Goal: Task Accomplishment & Management: Use online tool/utility

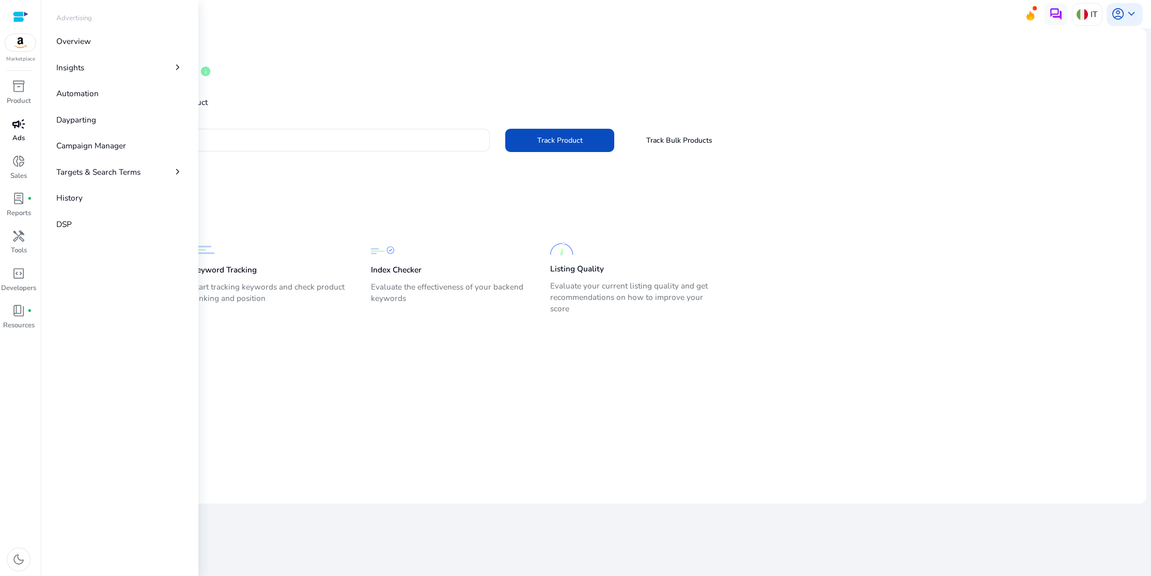
click at [17, 130] on span "campaign" at bounding box center [18, 123] width 13 height 13
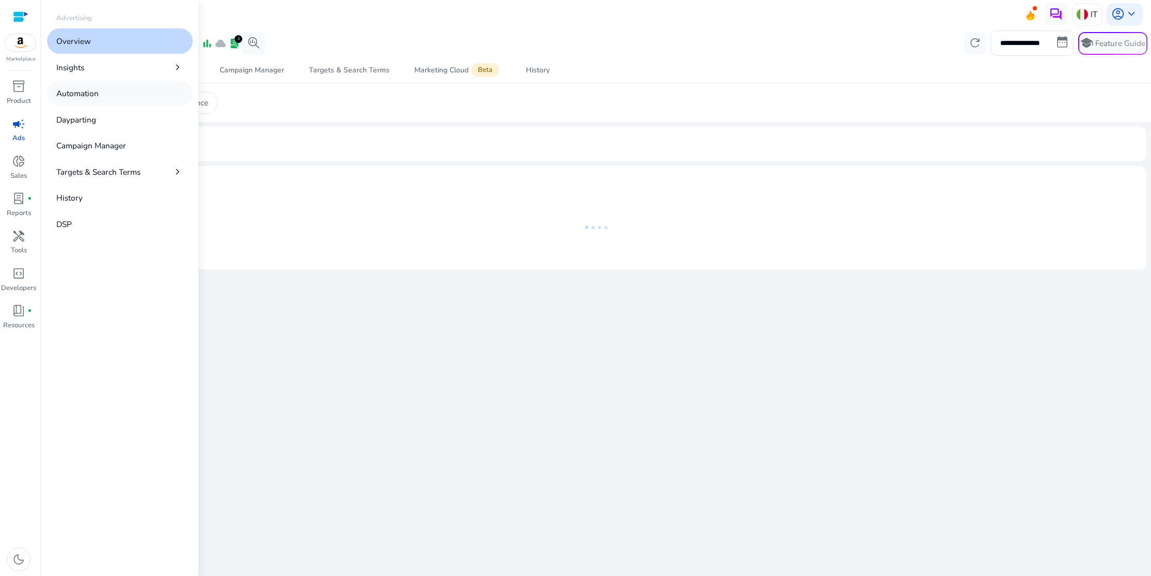
click at [70, 97] on p "Automation" at bounding box center [77, 93] width 42 height 12
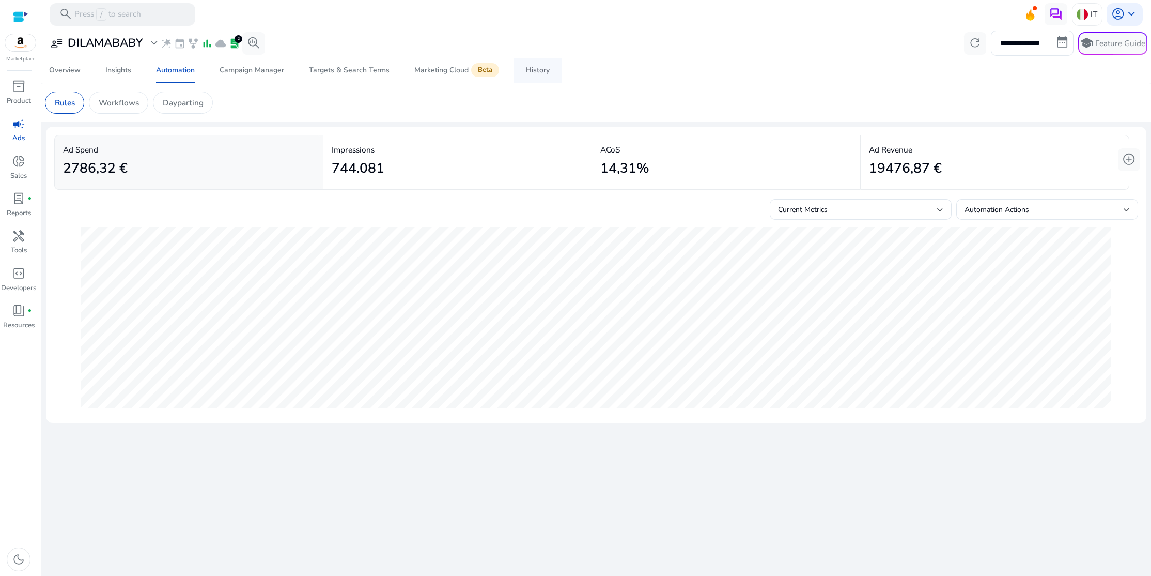
click at [536, 68] on div "History" at bounding box center [538, 70] width 24 height 7
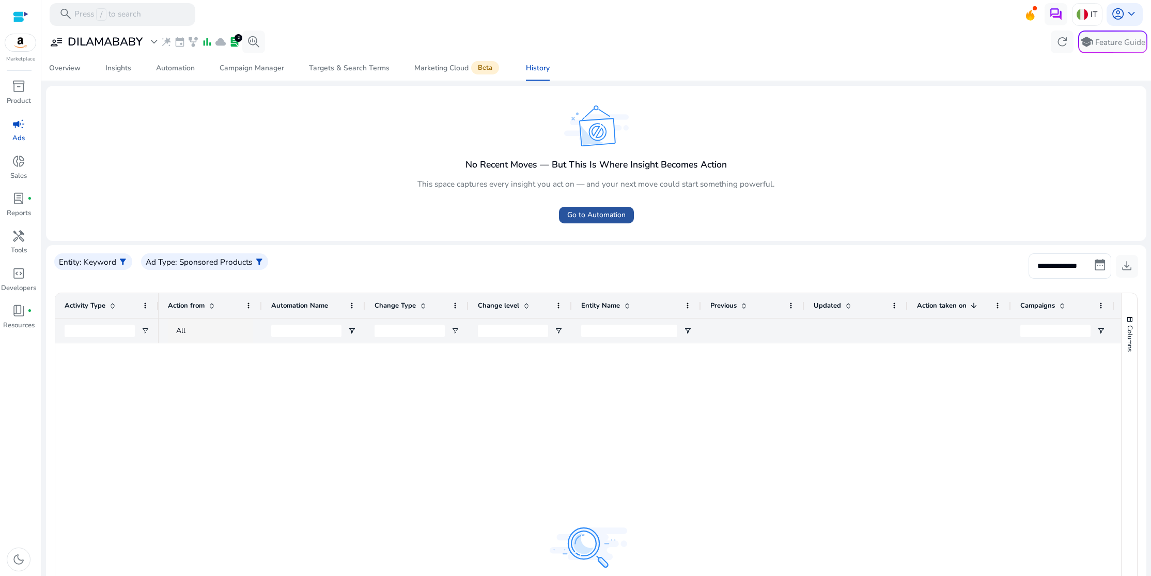
click at [570, 216] on span "Go to Automation" at bounding box center [596, 214] width 58 height 11
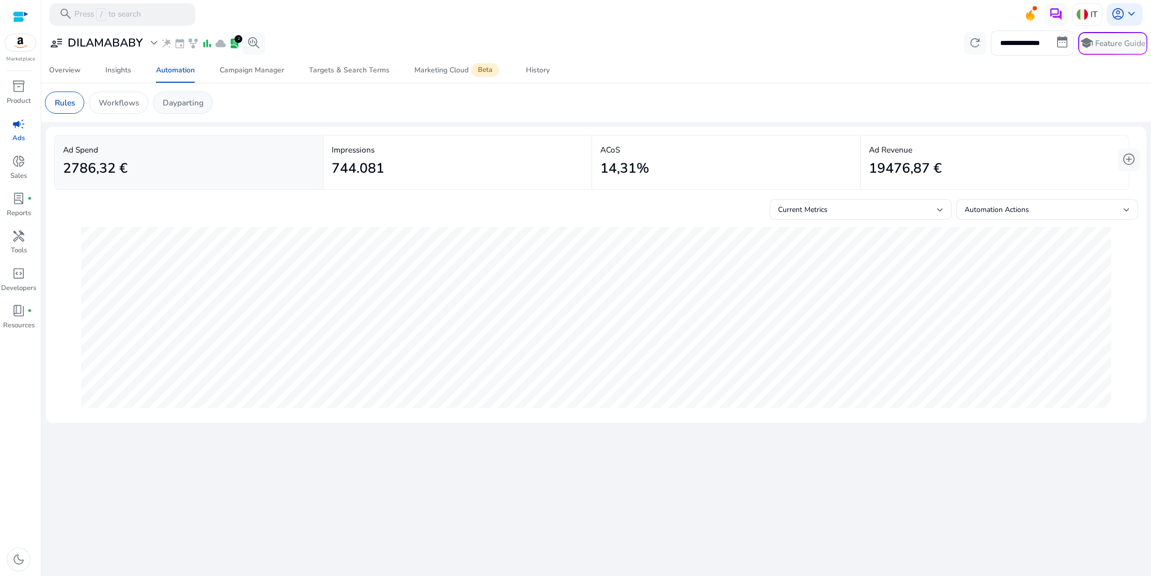
click at [193, 109] on div "Dayparting" at bounding box center [183, 102] width 60 height 22
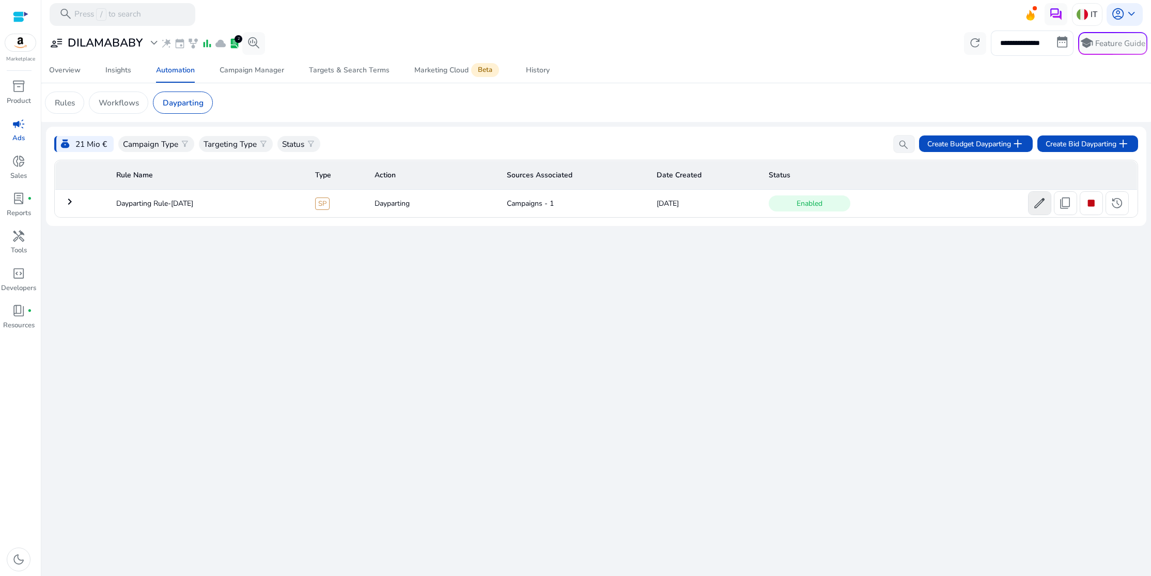
click at [1038, 206] on span "edit" at bounding box center [1039, 202] width 13 height 13
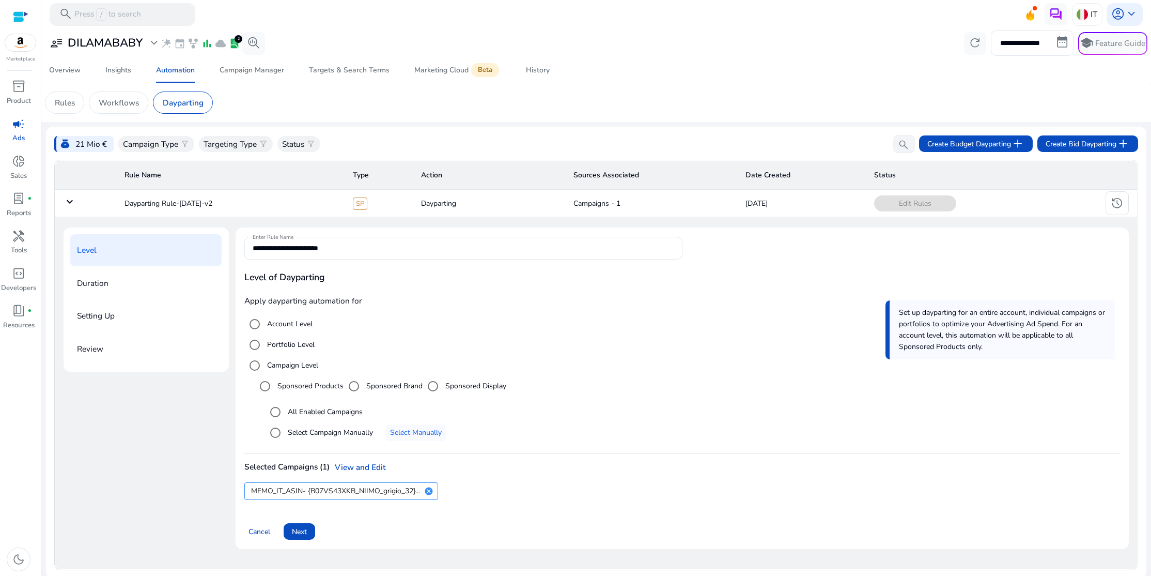
click at [456, 207] on td "Dayparting" at bounding box center [489, 203] width 152 height 27
click at [70, 204] on mat-icon "keyboard_arrow_down" at bounding box center [70, 201] width 12 height 12
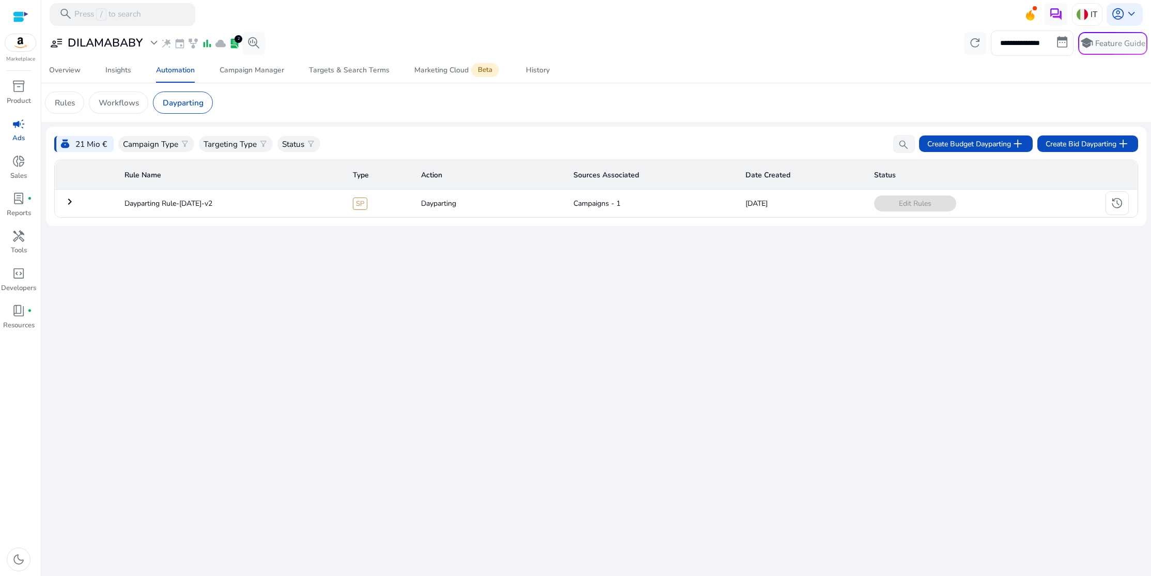
click at [70, 204] on mat-icon "keyboard_arrow_right" at bounding box center [70, 201] width 12 height 12
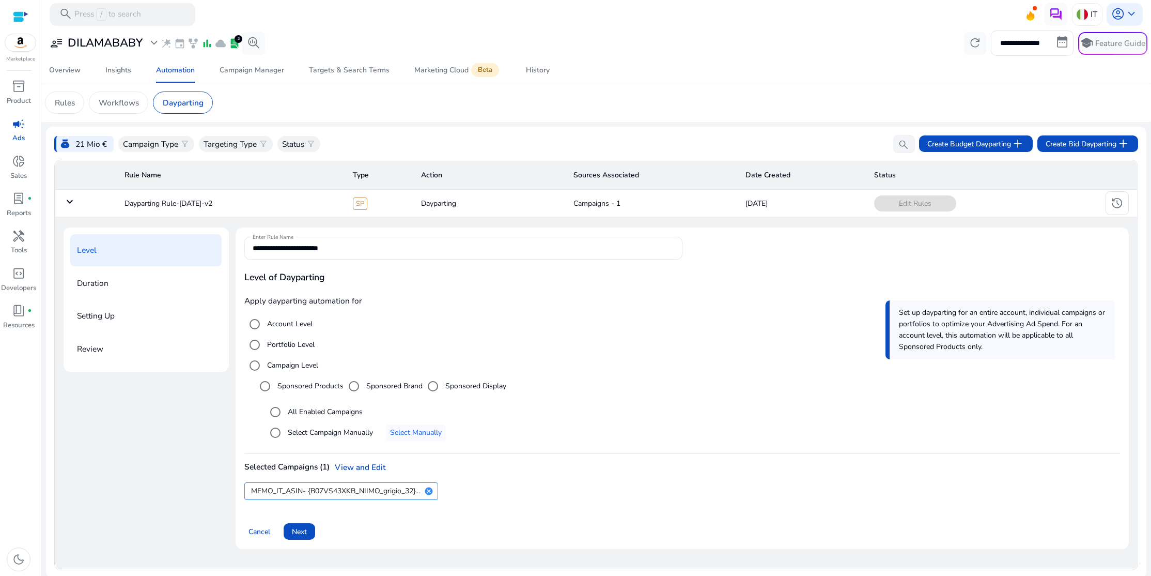
click at [116, 351] on div "Review" at bounding box center [145, 349] width 151 height 32
click at [108, 286] on div "Duration" at bounding box center [145, 283] width 151 height 32
click at [309, 523] on span at bounding box center [300, 531] width 32 height 25
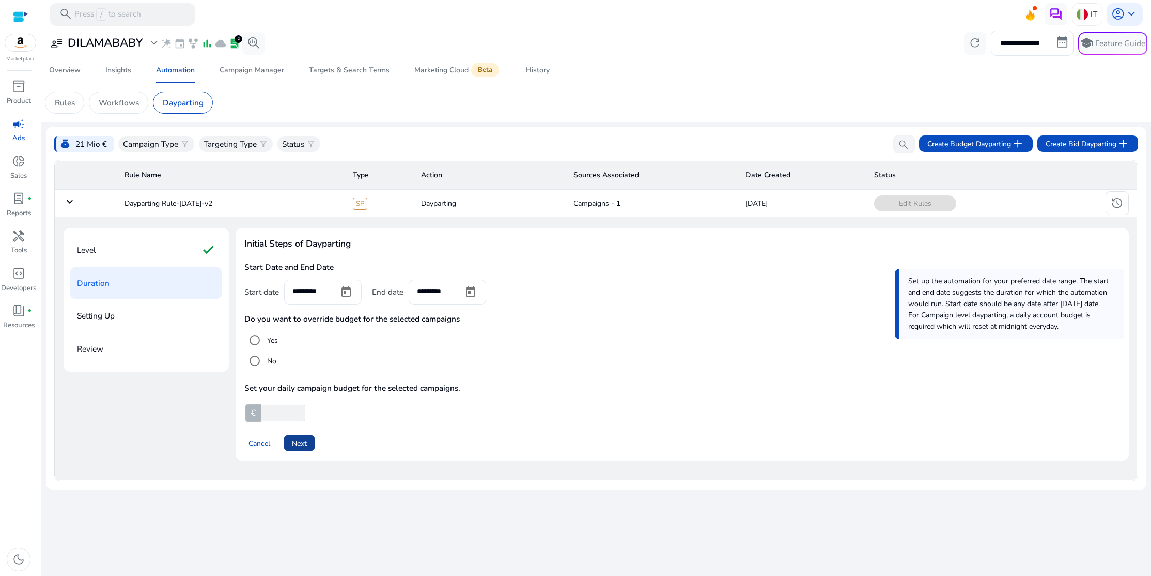
click at [306, 445] on span "Next" at bounding box center [299, 443] width 15 height 11
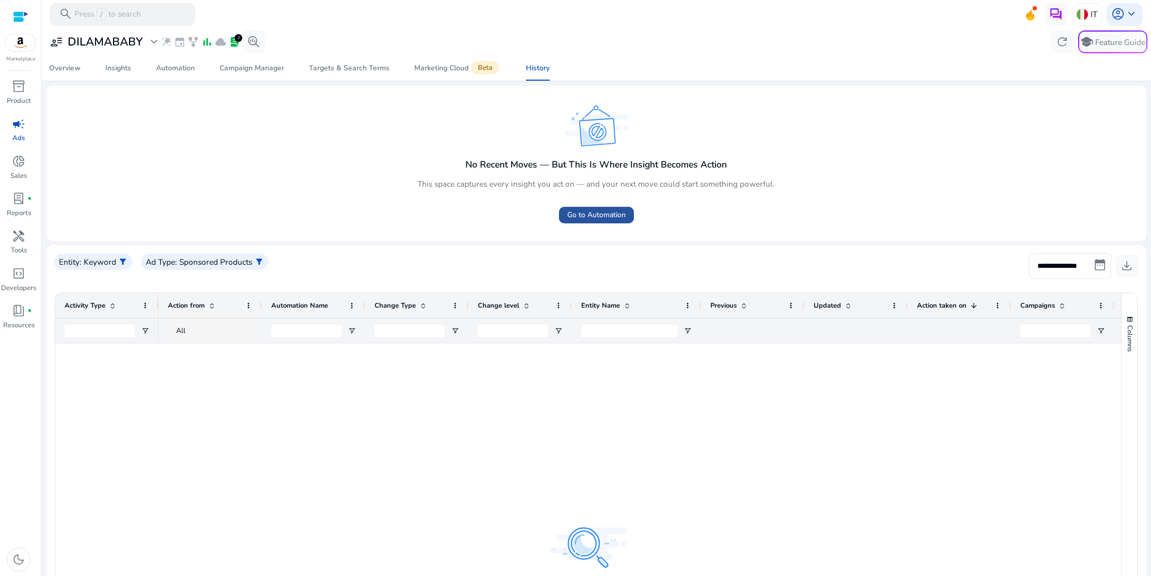
click at [596, 223] on span at bounding box center [596, 215] width 75 height 25
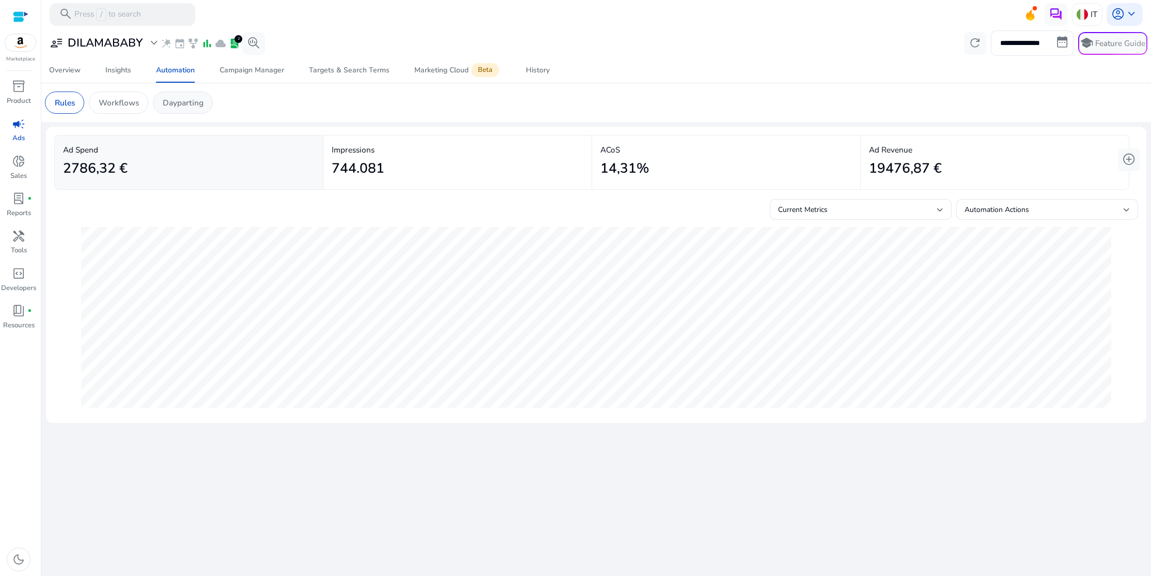
click at [194, 105] on p "Dayparting" at bounding box center [183, 103] width 41 height 12
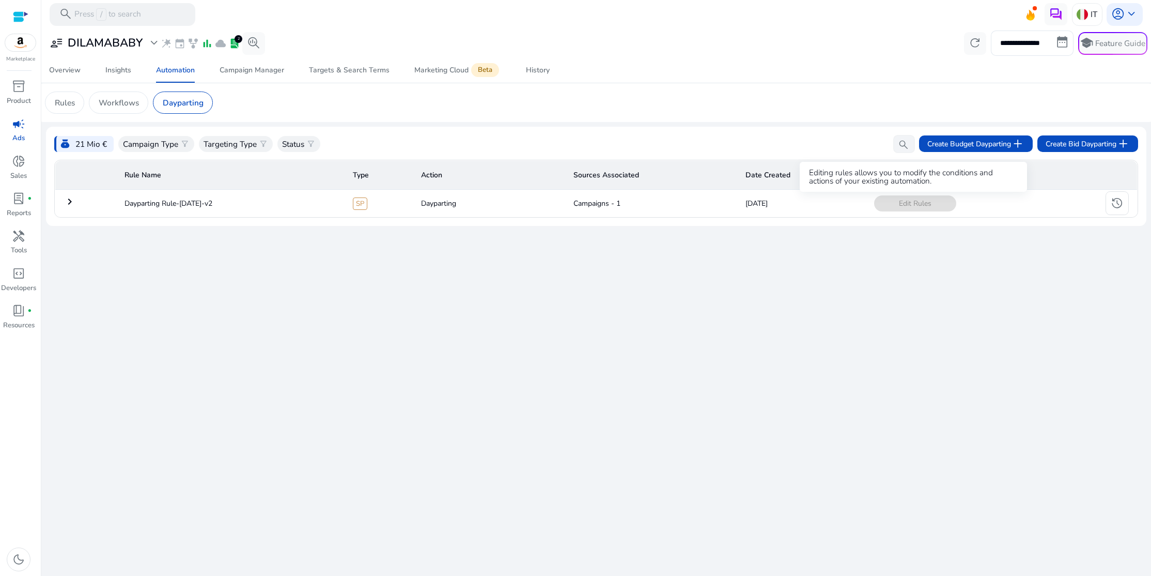
click at [939, 204] on span "Edit Rules" at bounding box center [915, 203] width 82 height 16
click at [928, 204] on span "Edit Rules" at bounding box center [915, 203] width 82 height 16
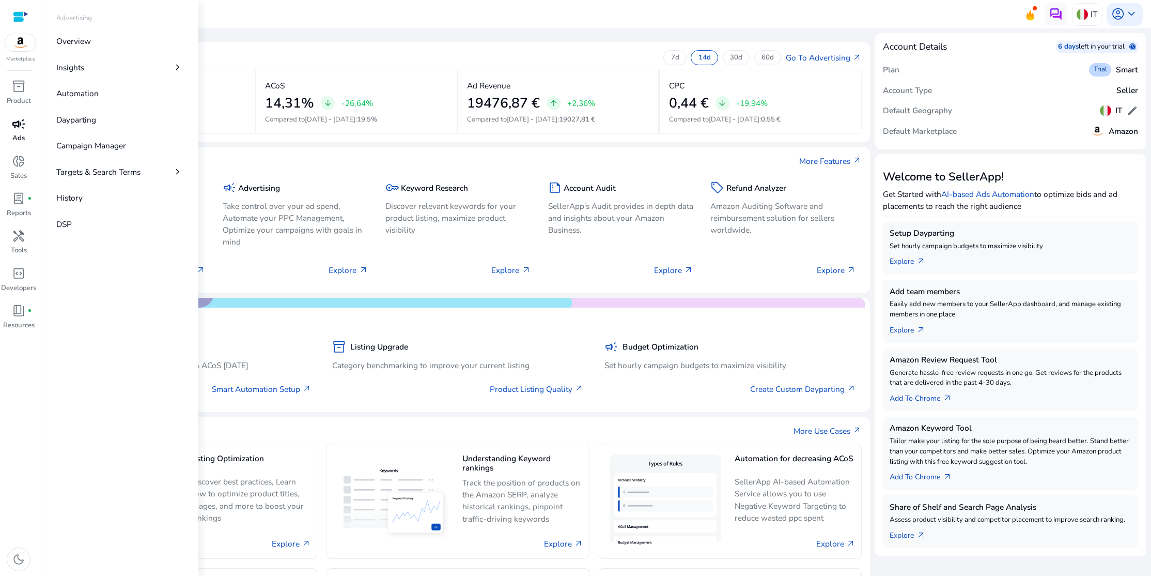
click at [22, 132] on div "campaign" at bounding box center [19, 124] width 32 height 18
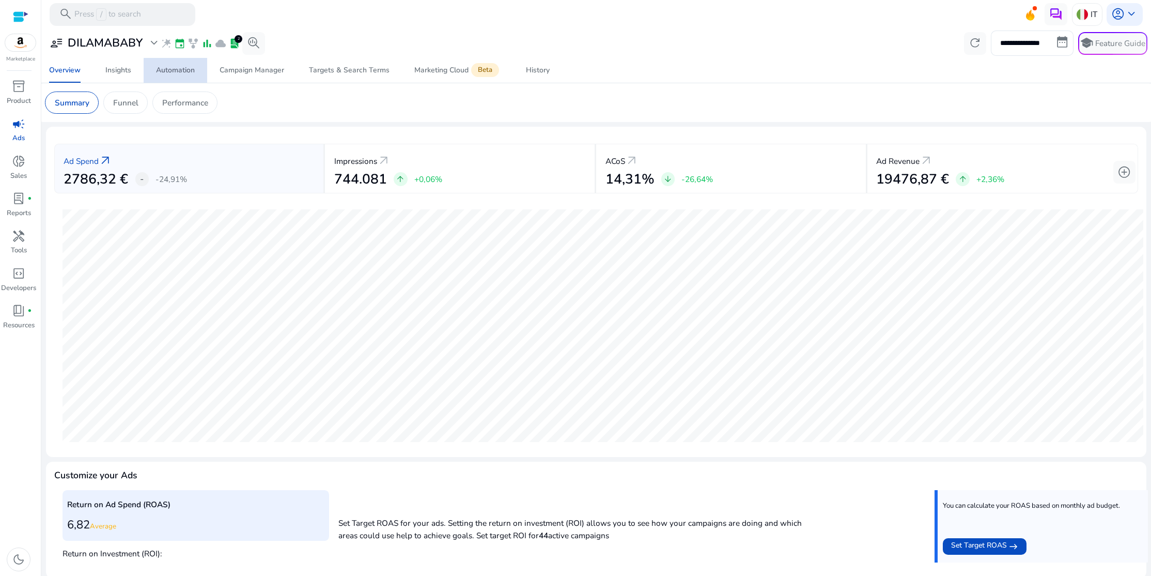
click at [187, 75] on span "Automation" at bounding box center [175, 70] width 39 height 25
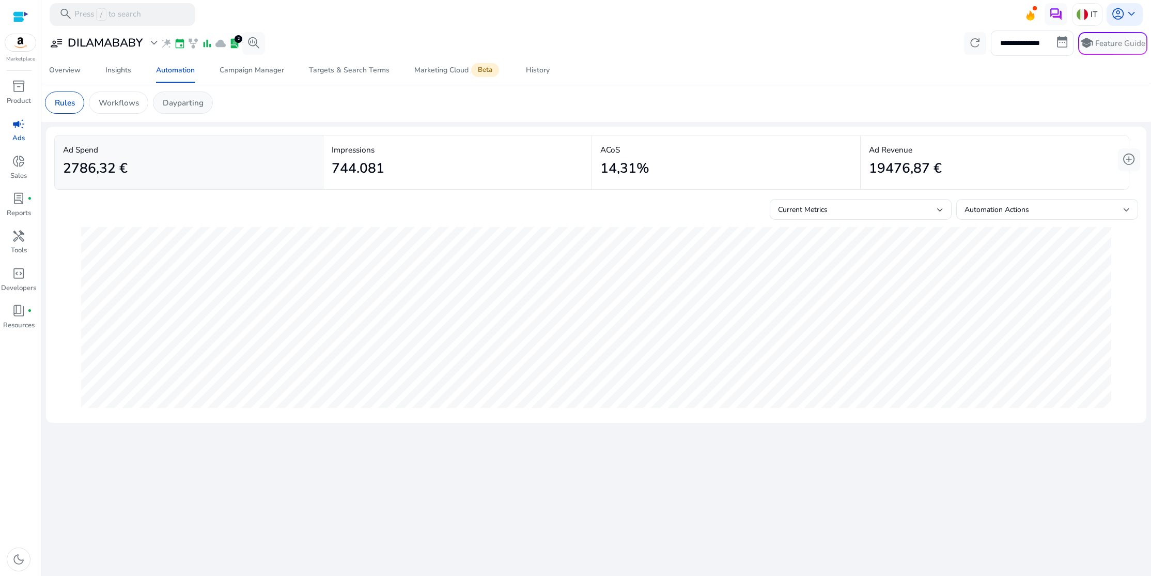
click at [178, 99] on p "Dayparting" at bounding box center [183, 103] width 41 height 12
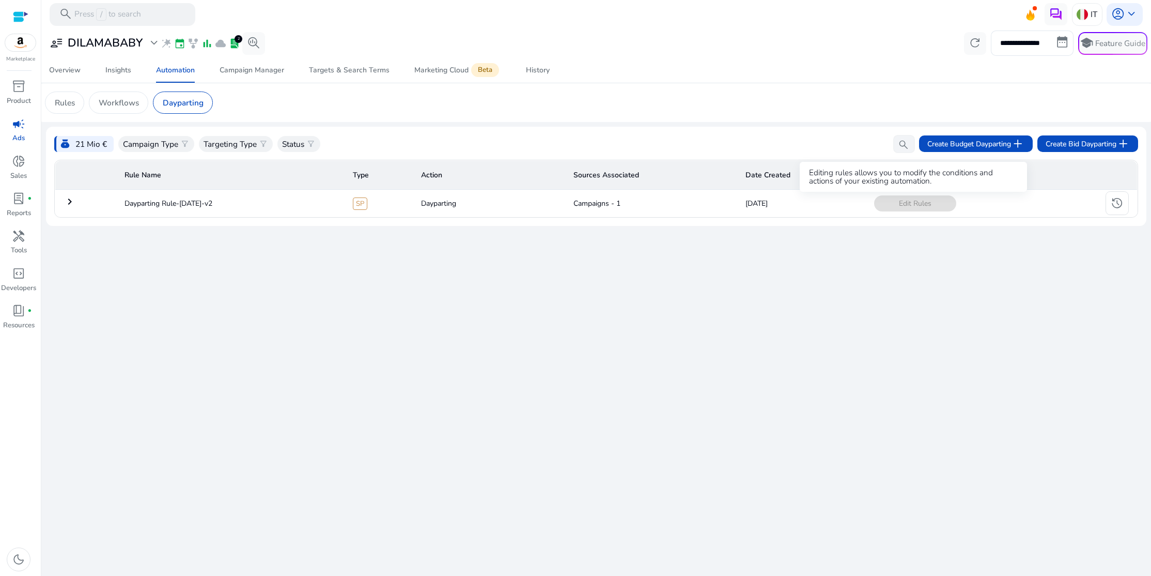
click at [906, 205] on span "Edit Rules" at bounding box center [915, 203] width 82 height 16
click at [1113, 202] on span "history" at bounding box center [1117, 202] width 13 height 13
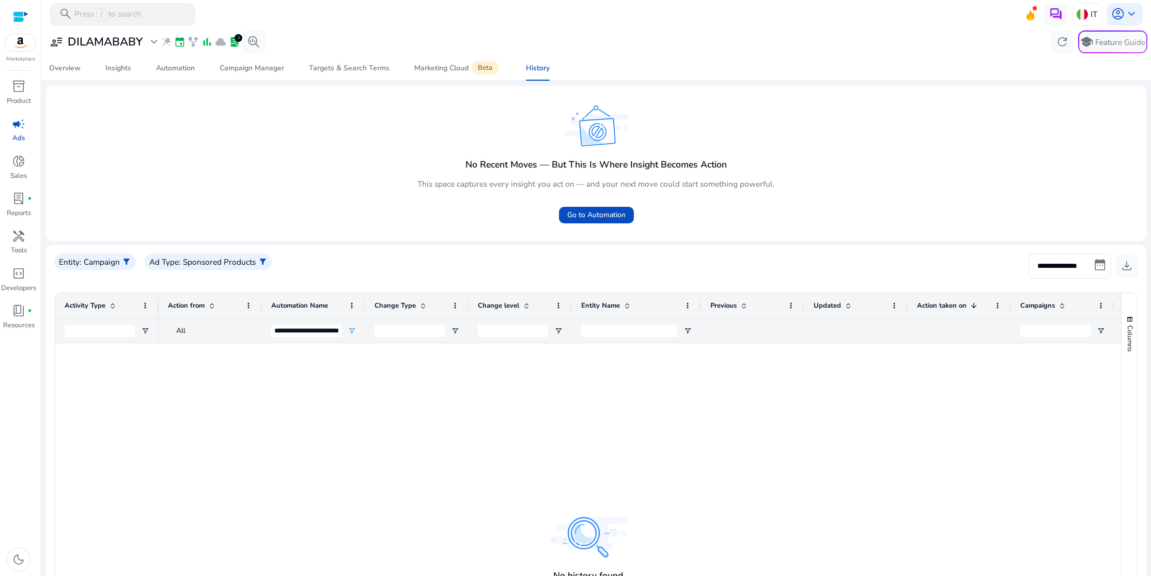
click at [22, 130] on span "campaign" at bounding box center [18, 123] width 13 height 13
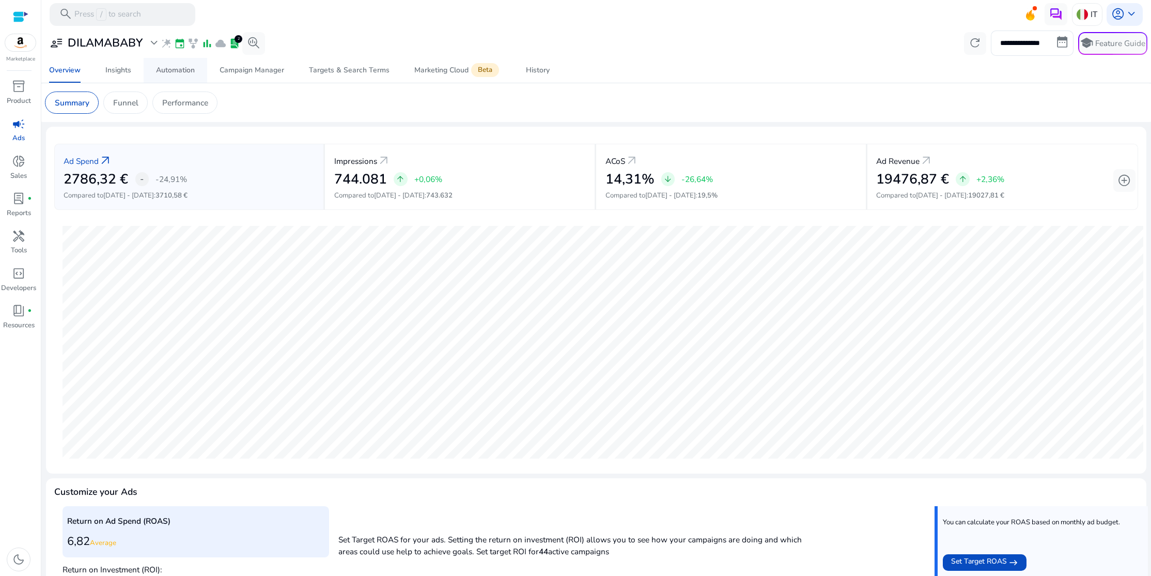
click at [185, 74] on div "Automation" at bounding box center [175, 70] width 39 height 7
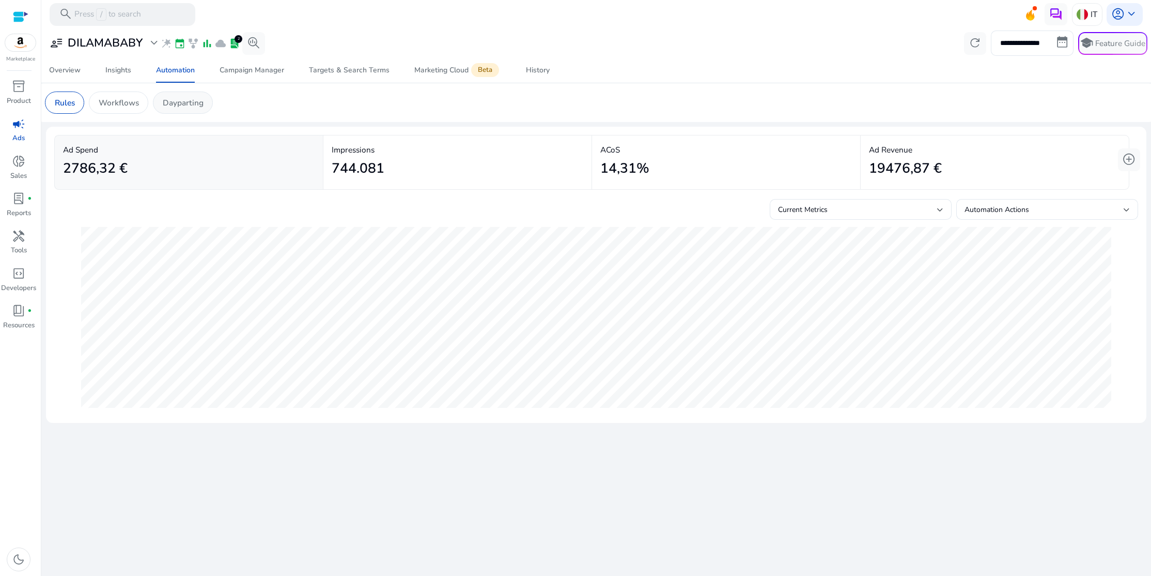
click at [186, 99] on p "Dayparting" at bounding box center [183, 103] width 41 height 12
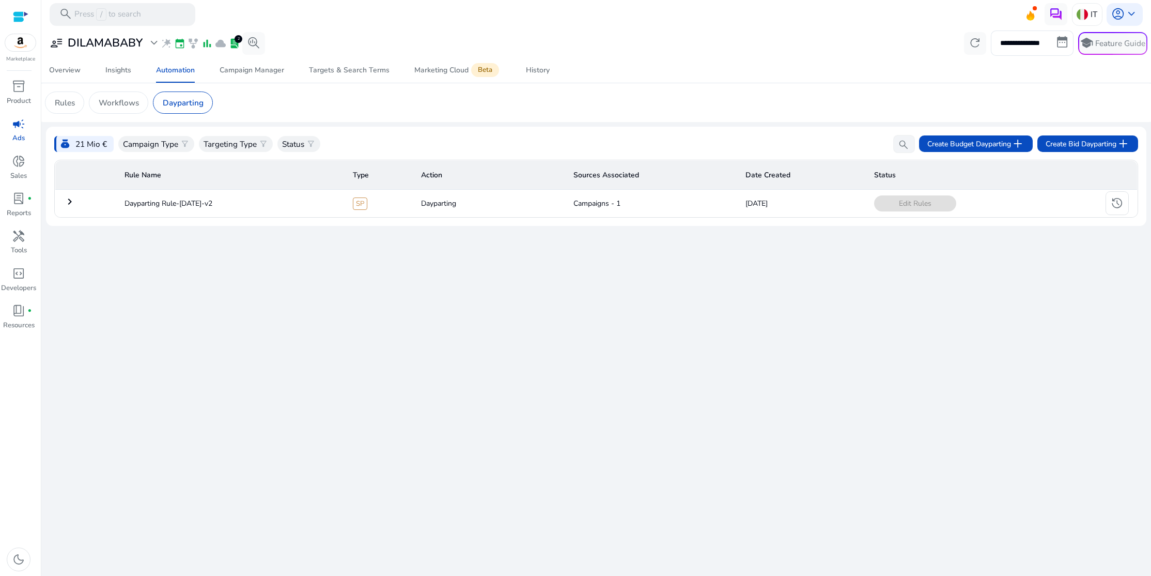
click at [72, 202] on mat-icon "keyboard_arrow_right" at bounding box center [70, 201] width 12 height 12
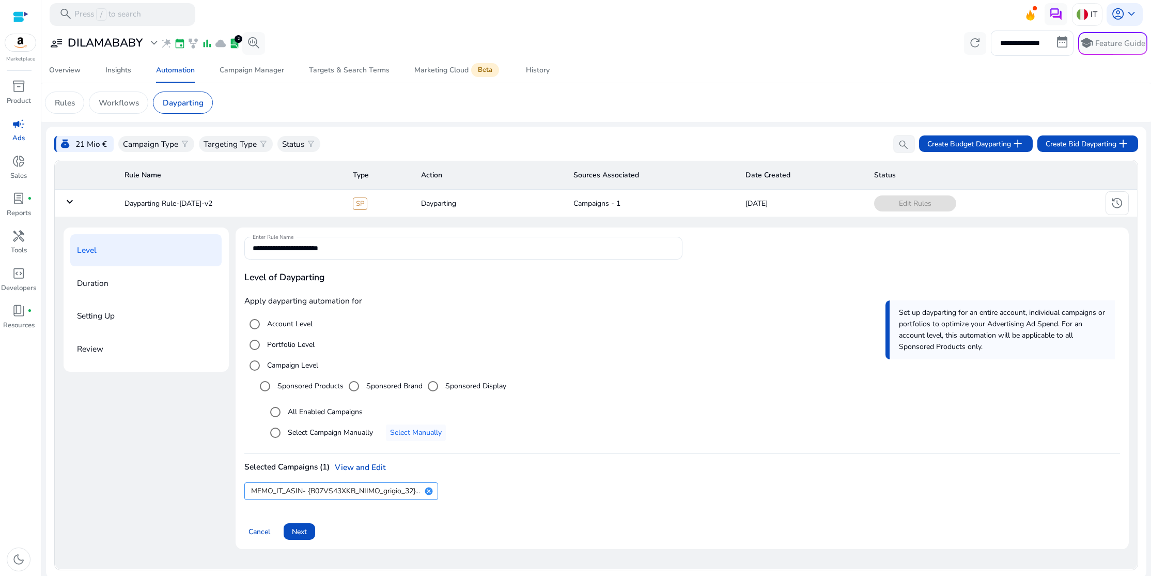
scroll to position [3, 0]
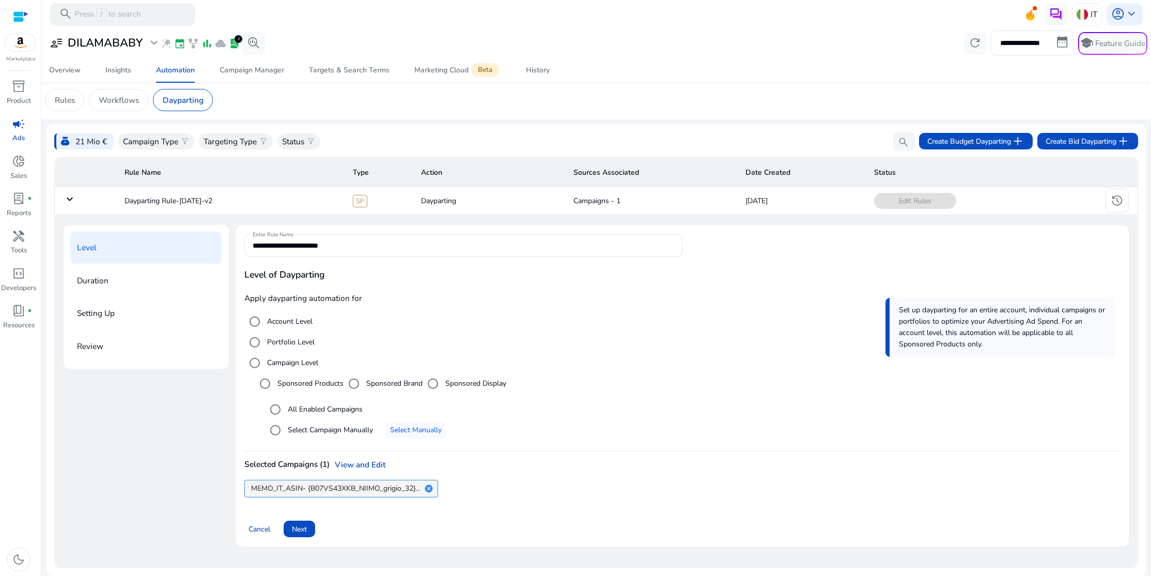
click at [430, 486] on mat-icon "cancel" at bounding box center [429, 488] width 18 height 9
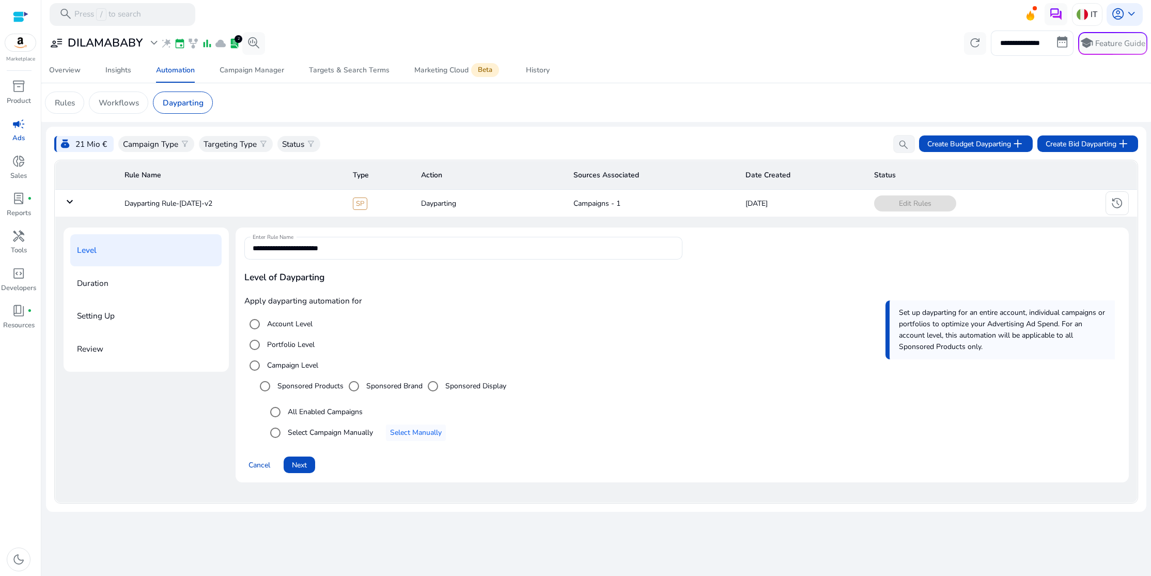
scroll to position [0, 0]
click at [303, 468] on span "Next" at bounding box center [299, 464] width 15 height 11
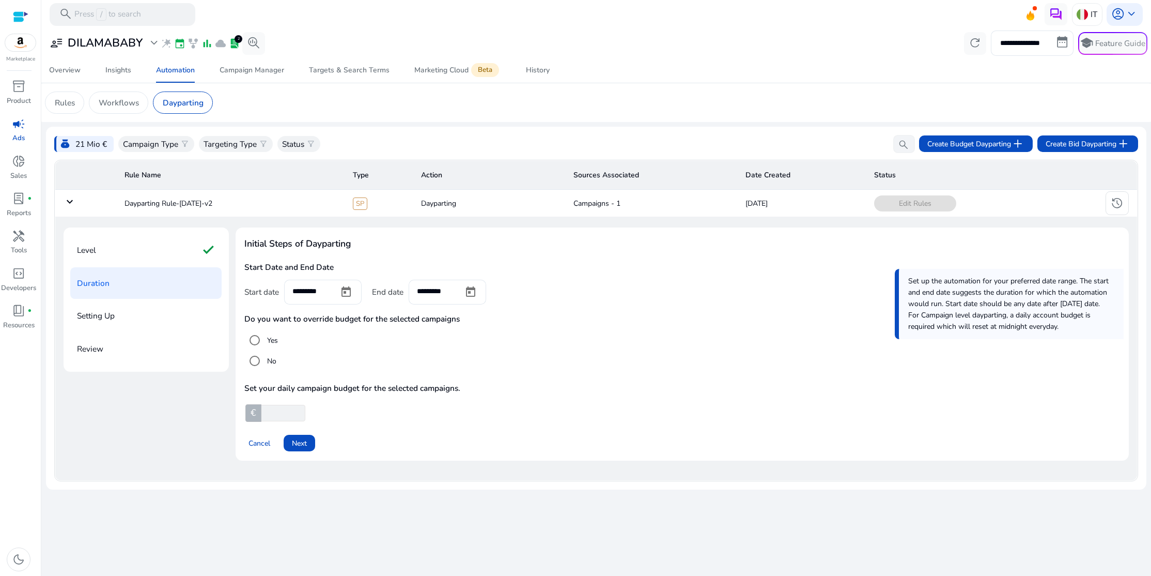
drag, startPoint x: 273, startPoint y: 410, endPoint x: 256, endPoint y: 412, distance: 16.7
click at [256, 412] on div "€ **" at bounding box center [275, 413] width 62 height 17
type input "*"
click at [293, 443] on span "Next" at bounding box center [299, 443] width 15 height 11
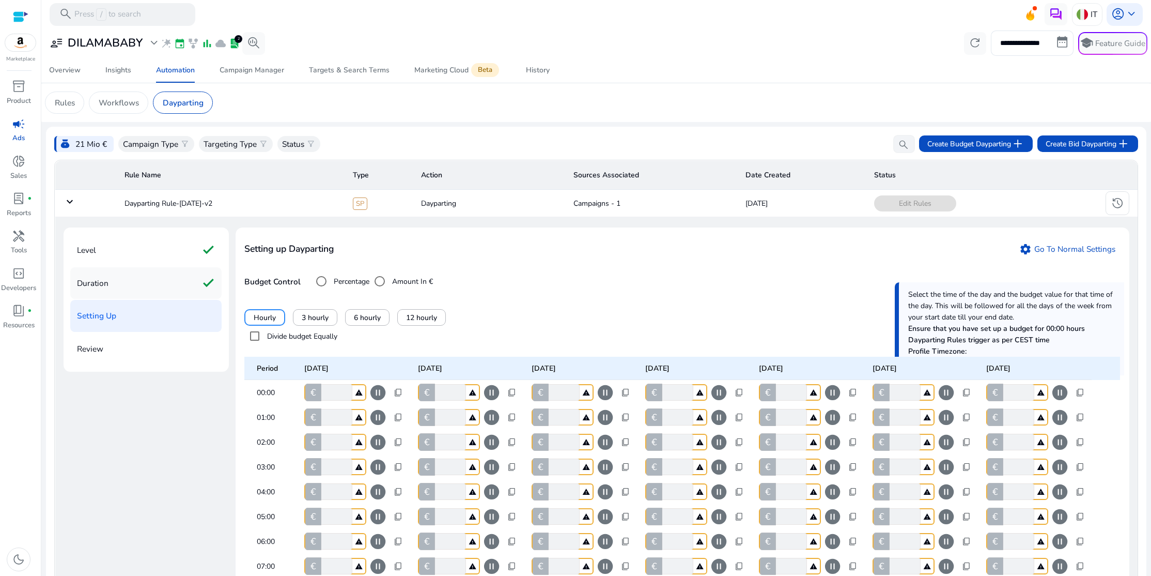
click at [146, 286] on div "Duration check" at bounding box center [145, 283] width 151 height 32
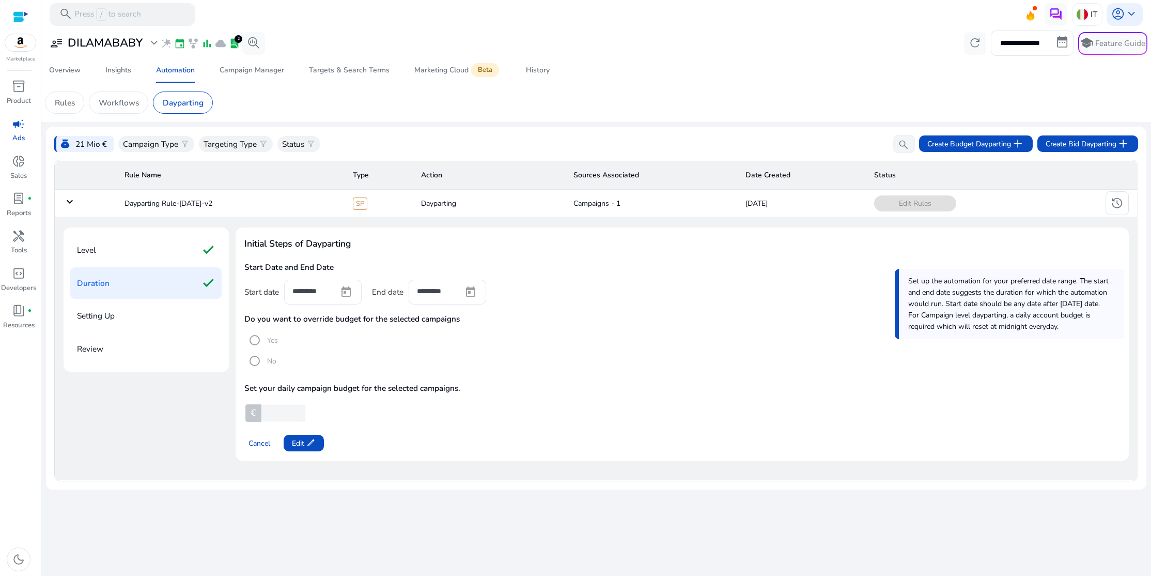
click at [343, 295] on mat-datepicker-toggle at bounding box center [346, 296] width 25 height 10
click at [333, 299] on div at bounding box center [346, 292] width 31 height 25
click at [309, 444] on span "edit" at bounding box center [310, 442] width 9 height 9
click at [475, 296] on span "Open calendar" at bounding box center [470, 292] width 25 height 25
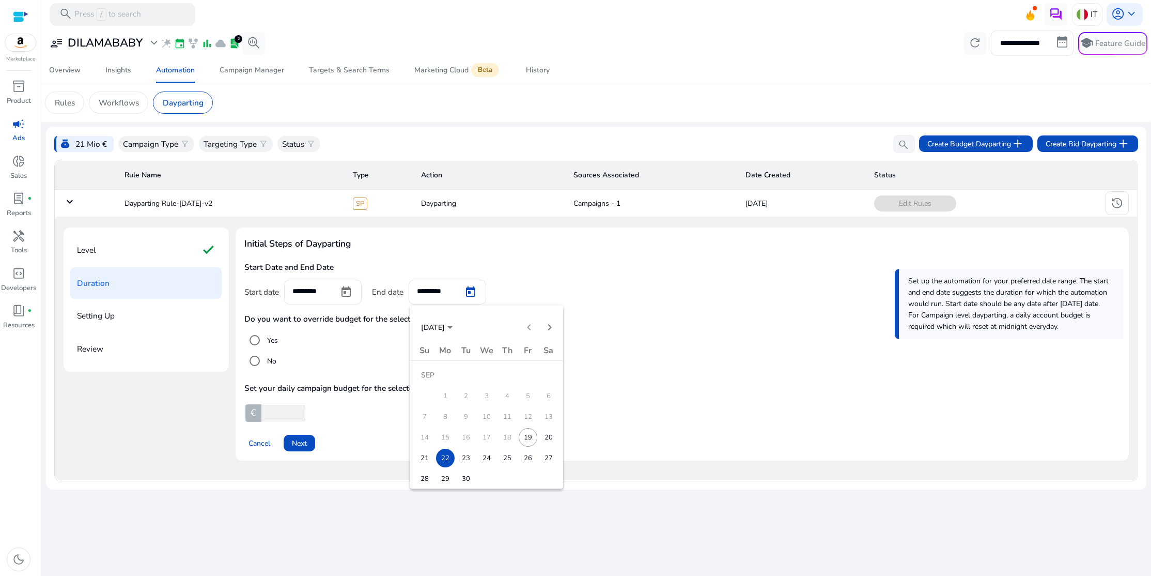
click at [525, 437] on span "19" at bounding box center [528, 437] width 19 height 19
type input "*********"
click at [311, 445] on span at bounding box center [300, 442] width 32 height 25
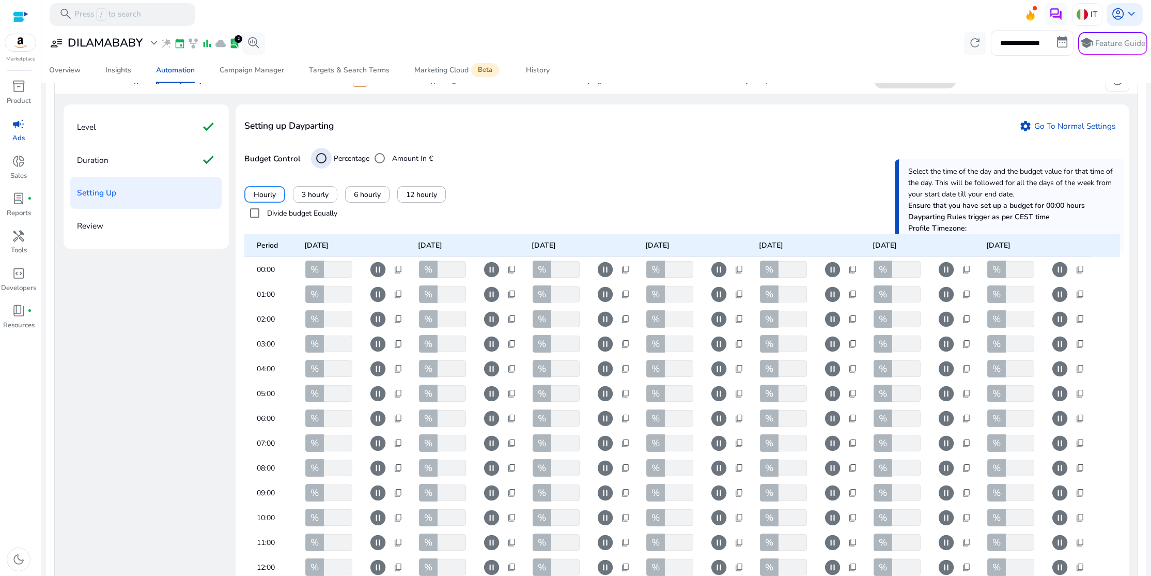
scroll to position [119, 0]
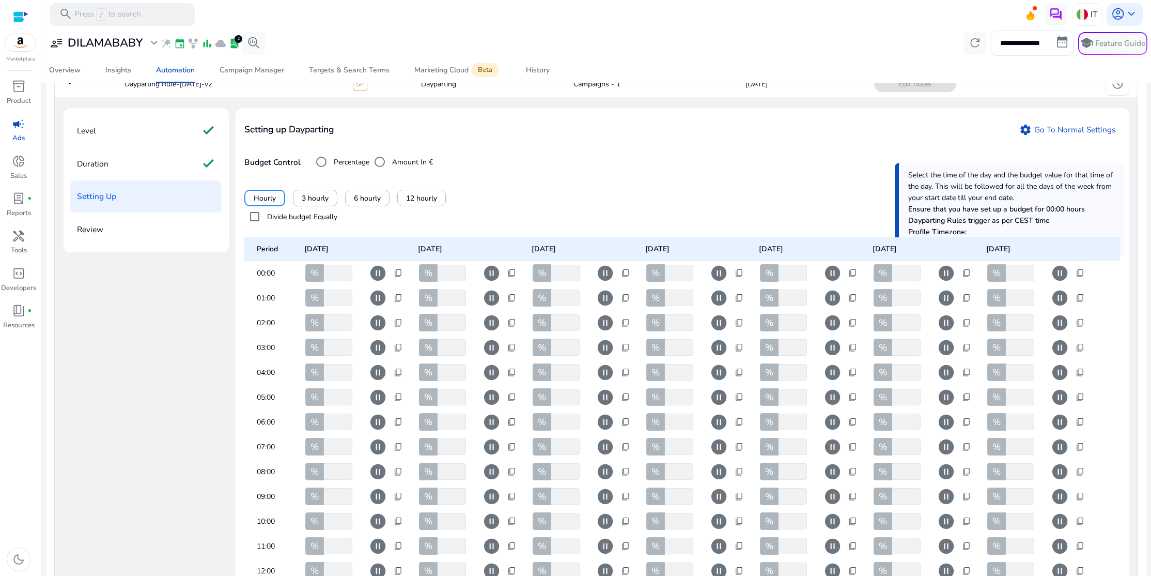
click at [1041, 128] on link "settings Go To Normal Settings" at bounding box center [1067, 129] width 105 height 17
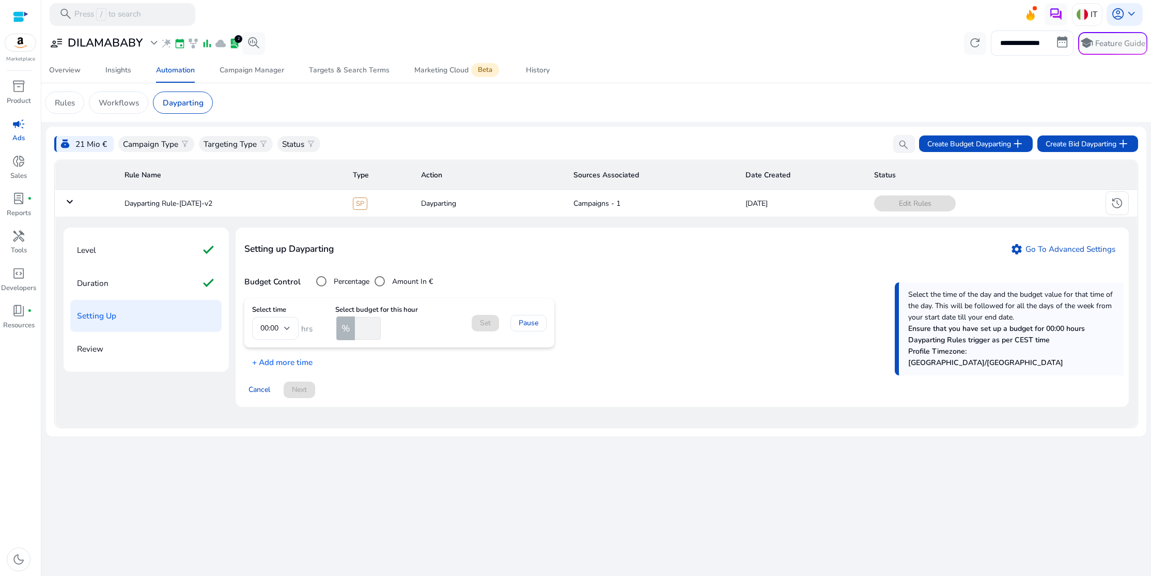
scroll to position [0, 0]
click at [366, 331] on input "number" at bounding box center [367, 328] width 28 height 23
type input "*"
click at [480, 325] on span "Set" at bounding box center [485, 322] width 11 height 11
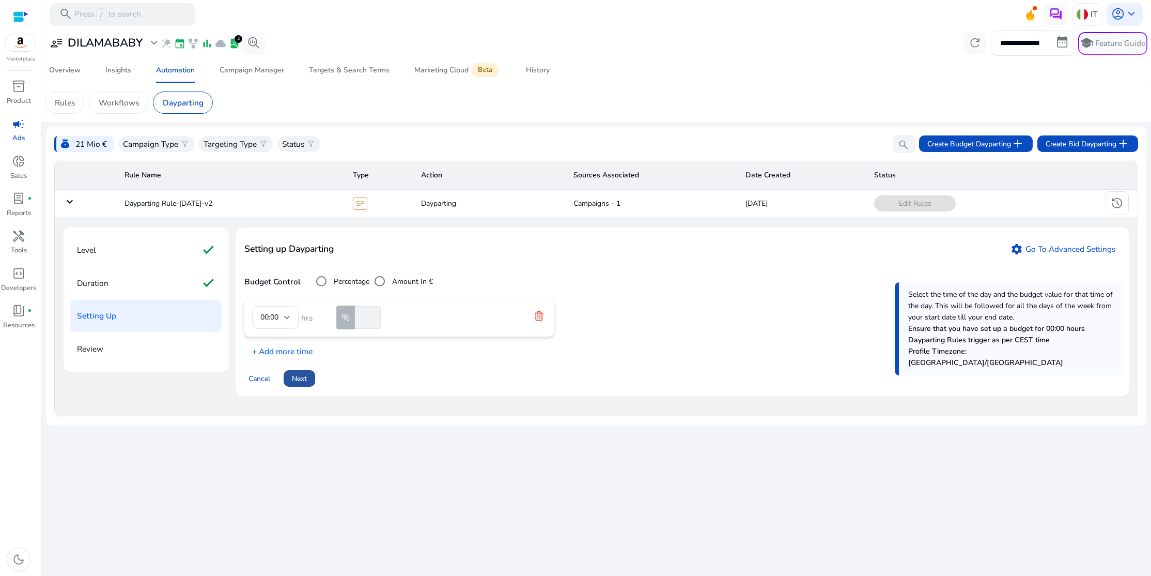
click at [306, 384] on span "Next" at bounding box center [299, 378] width 15 height 11
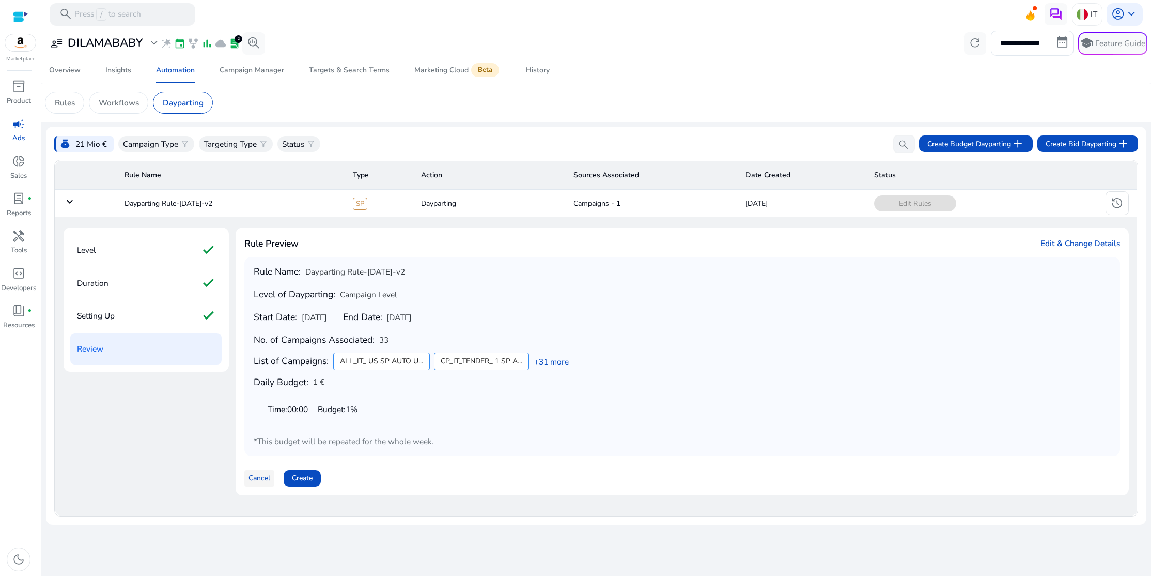
click at [266, 477] on span "Cancel" at bounding box center [260, 477] width 22 height 11
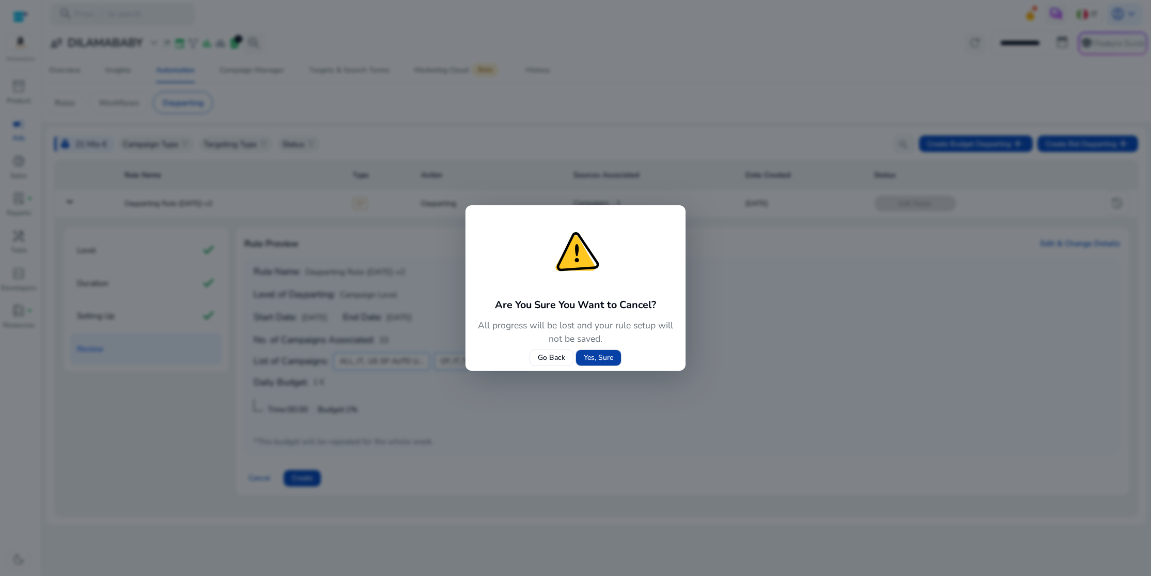
click at [591, 361] on span "Yes, Sure" at bounding box center [598, 357] width 29 height 11
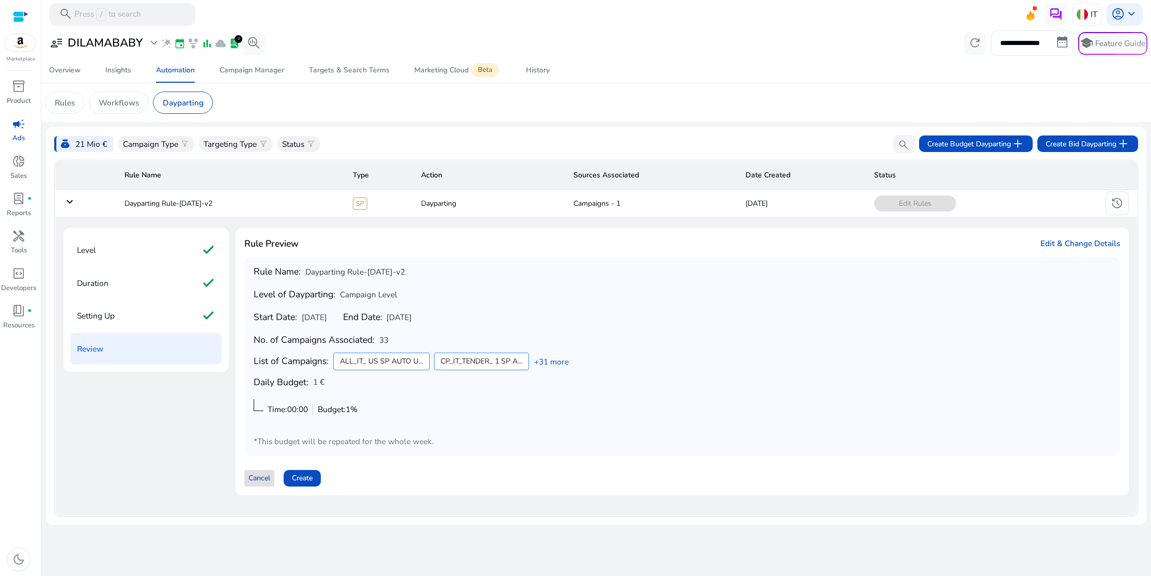
click at [263, 479] on span "Cancel" at bounding box center [260, 477] width 22 height 11
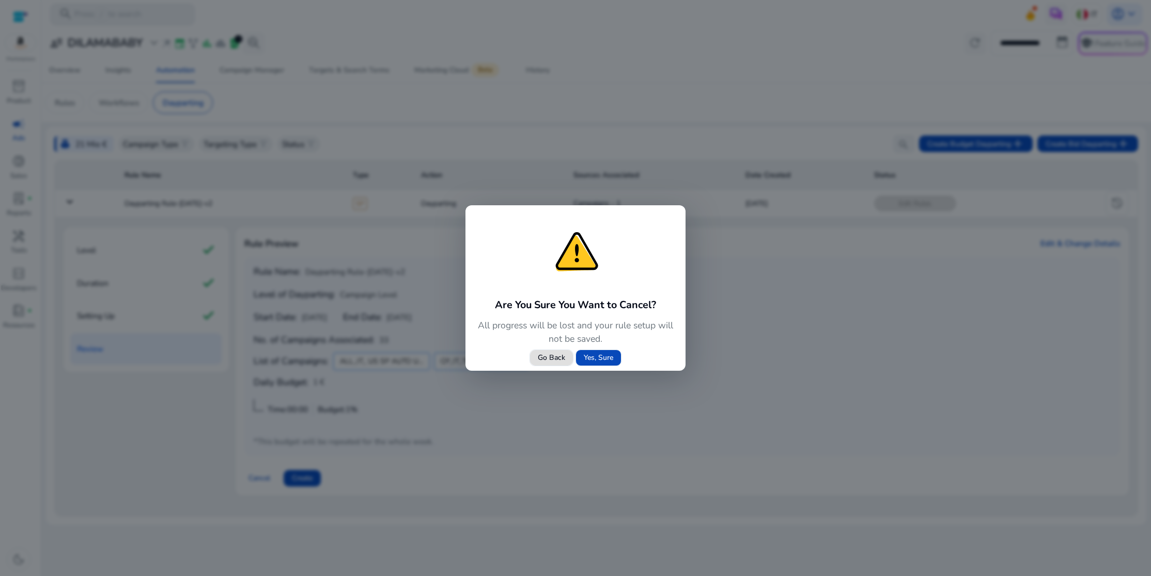
click at [588, 359] on span "Yes, Sure" at bounding box center [598, 357] width 29 height 11
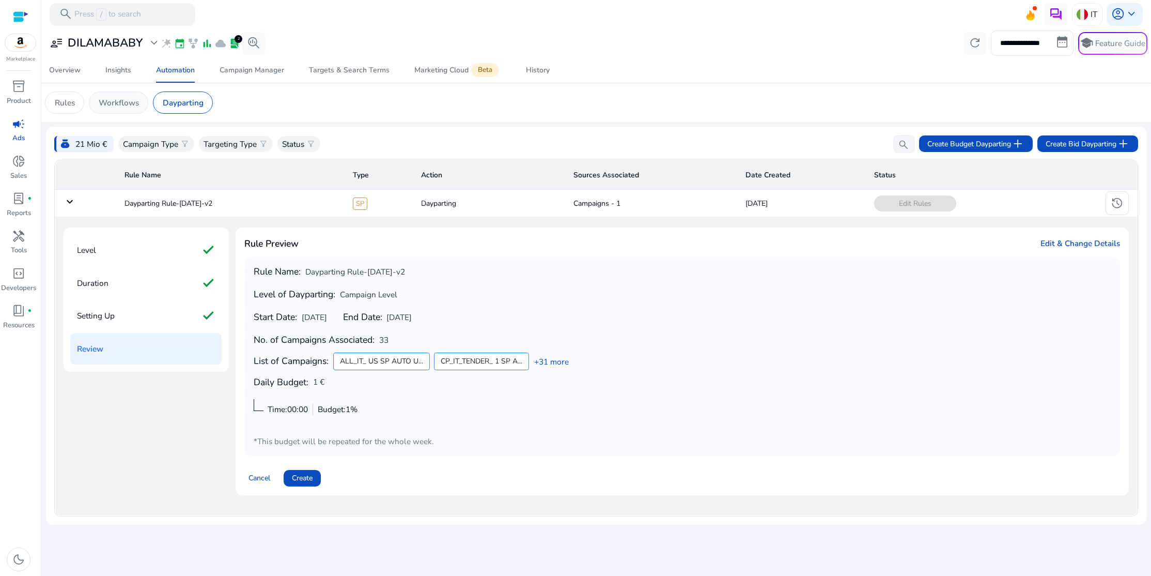
click at [122, 101] on p "Workflows" at bounding box center [119, 103] width 40 height 12
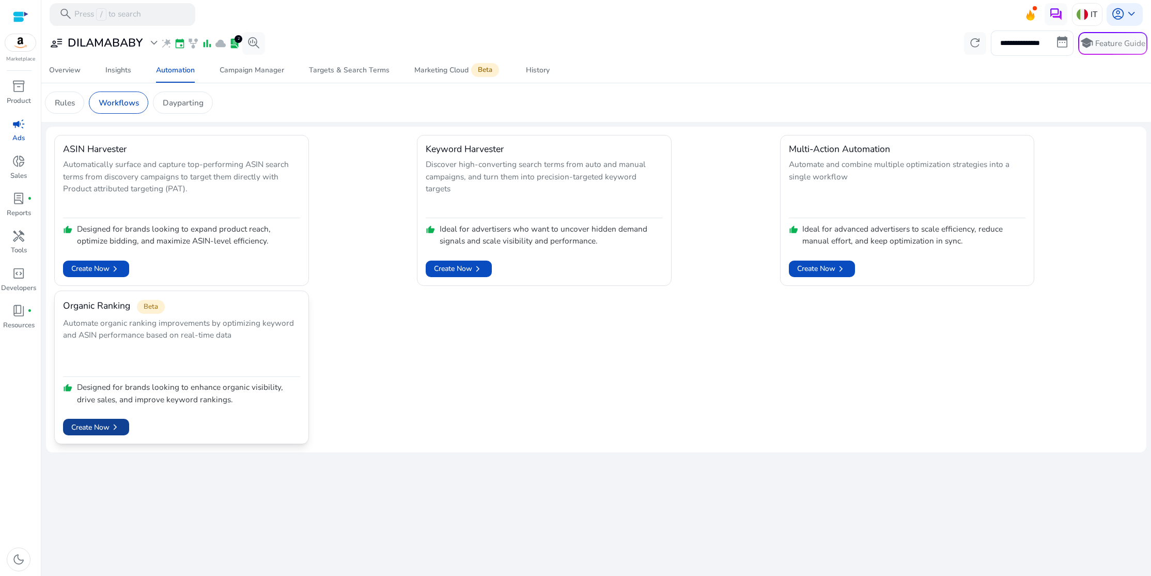
click at [118, 428] on span "chevron_right" at bounding box center [115, 426] width 11 height 11
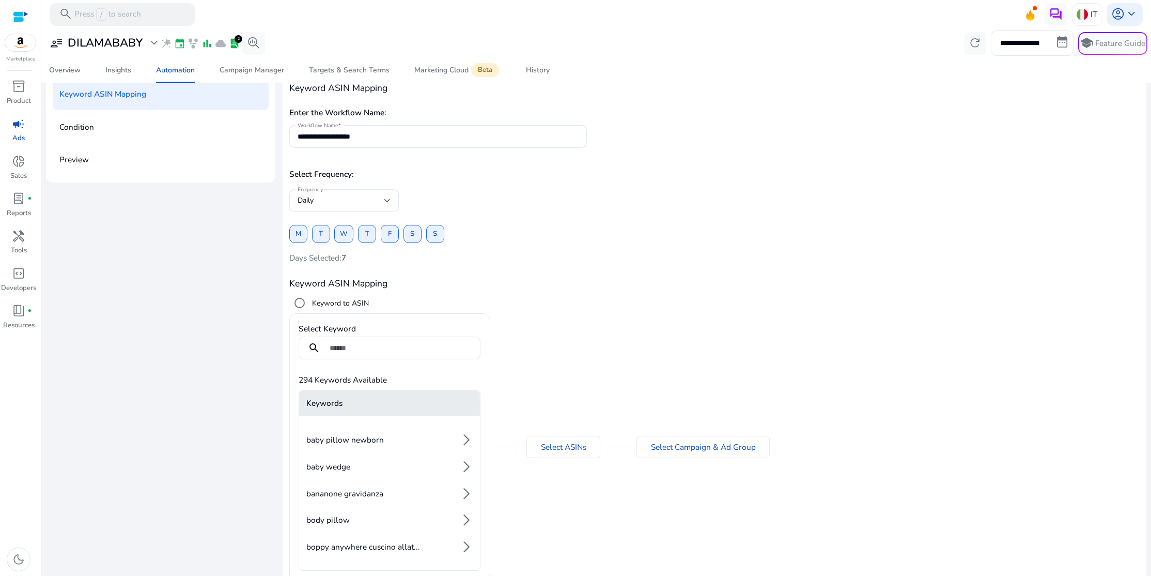
scroll to position [113, 0]
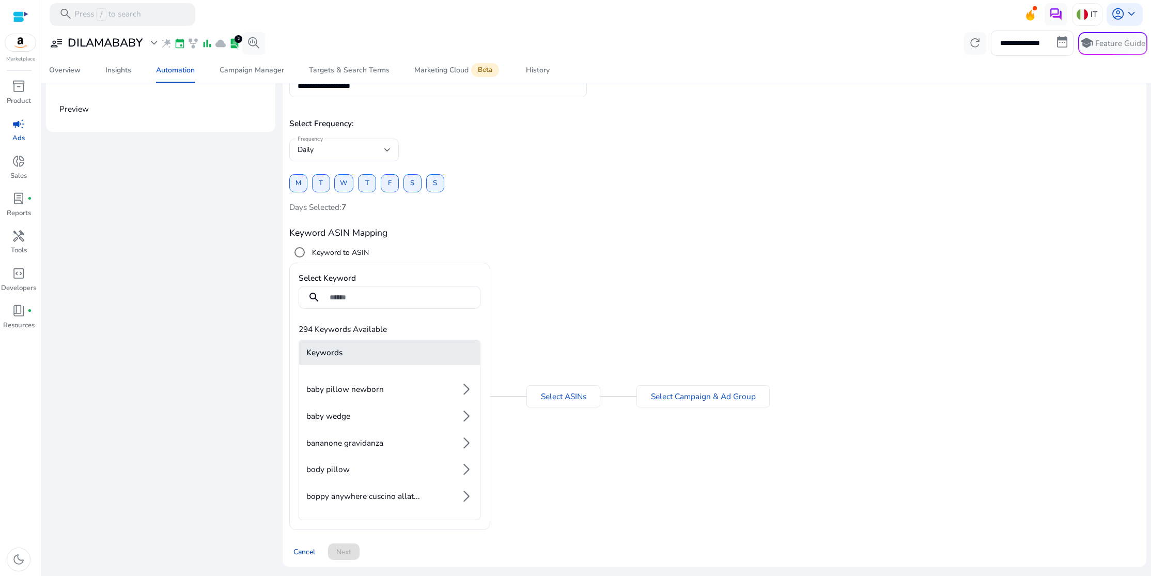
click at [408, 387] on li "baby pillow newborn arrow_forward_ios" at bounding box center [389, 389] width 181 height 23
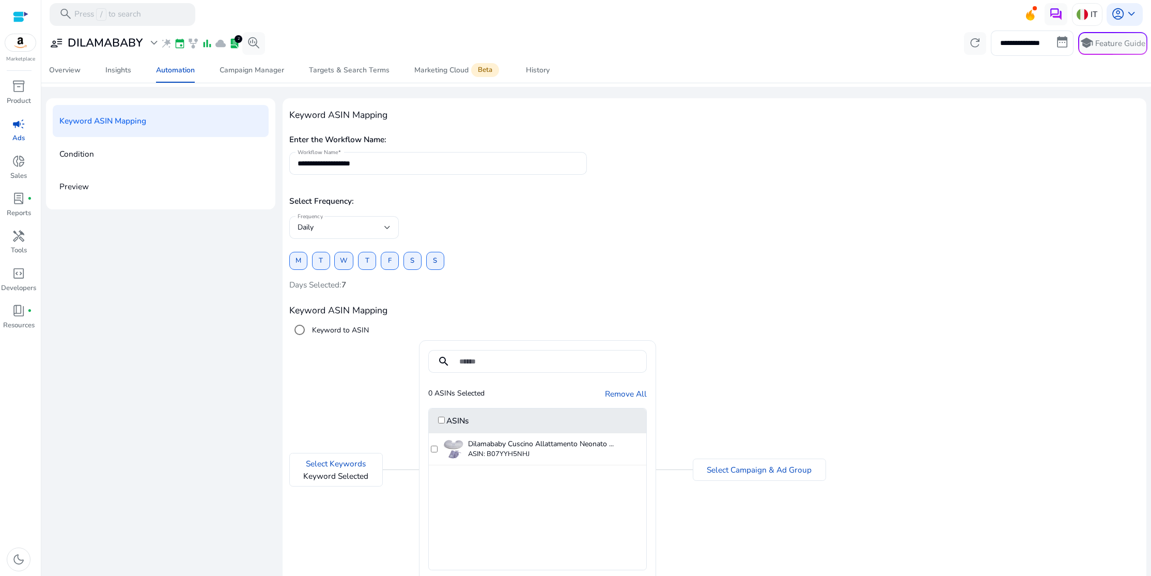
scroll to position [104, 0]
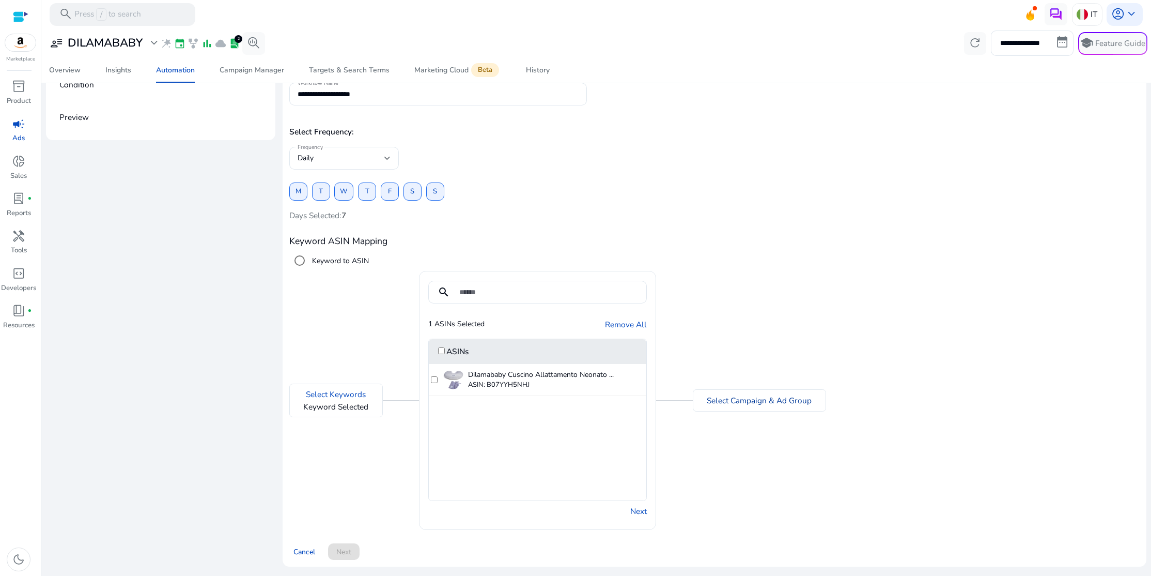
click at [717, 398] on link "Select Campaign & Ad Group" at bounding box center [759, 400] width 105 height 12
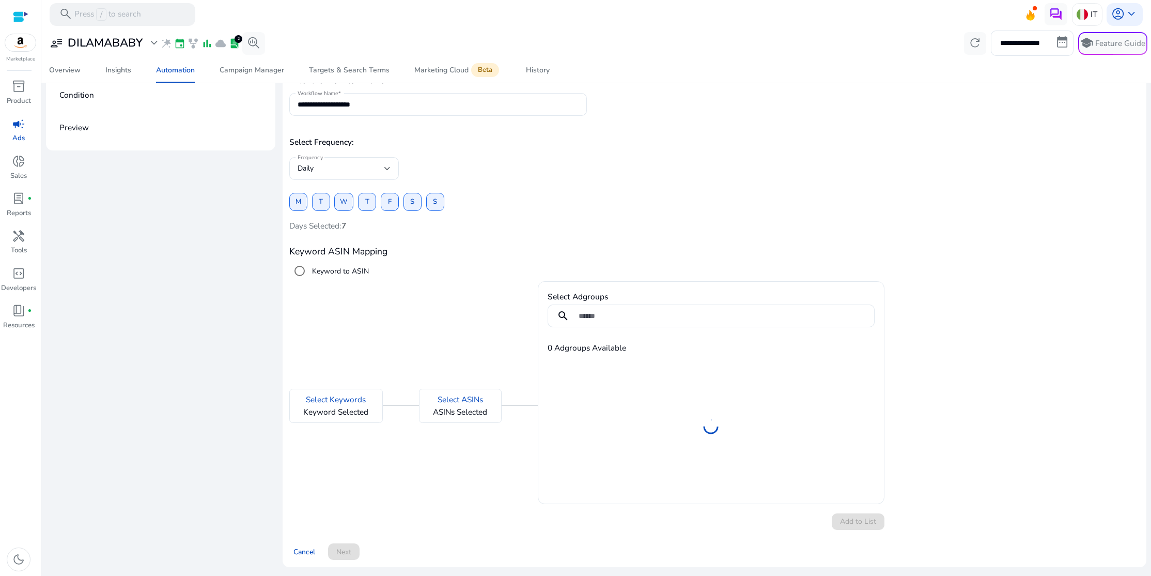
scroll to position [0, 0]
